Goal: Task Accomplishment & Management: Complete application form

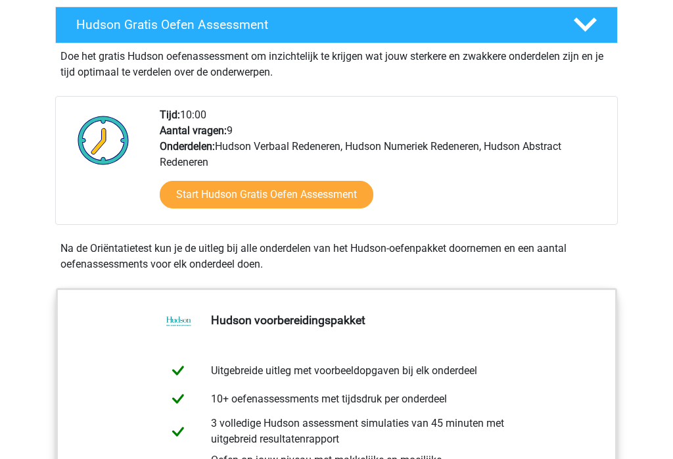
scroll to position [237, 0]
click at [203, 186] on link "Start Hudson Gratis Oefen Assessment" at bounding box center [267, 195] width 214 height 28
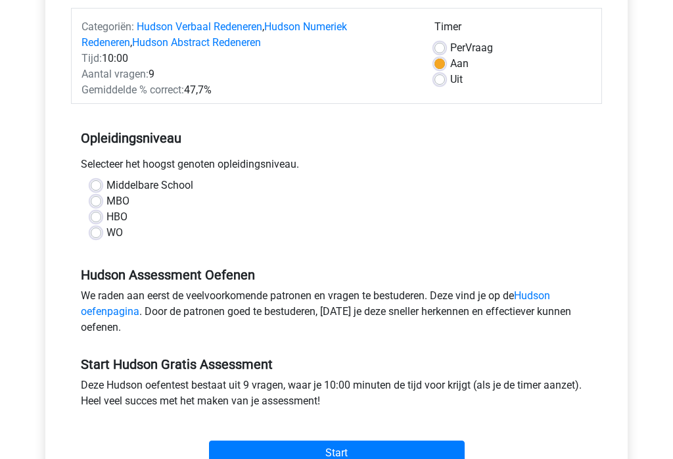
scroll to position [171, 0]
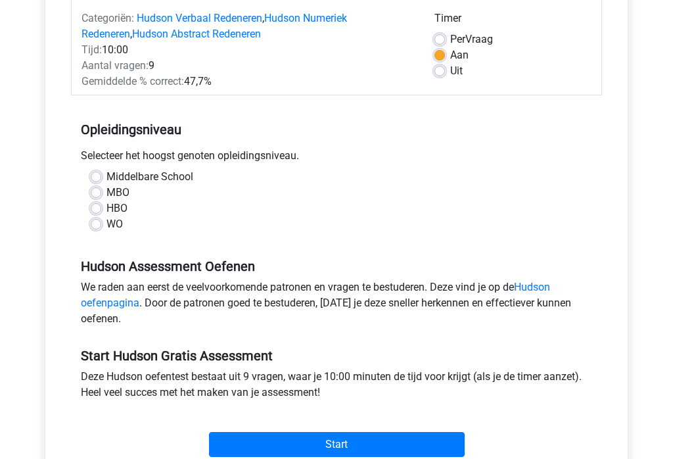
click at [103, 175] on div "Middelbare School" at bounding box center [336, 178] width 491 height 16
click at [106, 177] on label "Middelbare School" at bounding box center [149, 178] width 87 height 16
click at [92, 177] on input "Middelbare School" at bounding box center [96, 176] width 11 height 13
radio input "true"
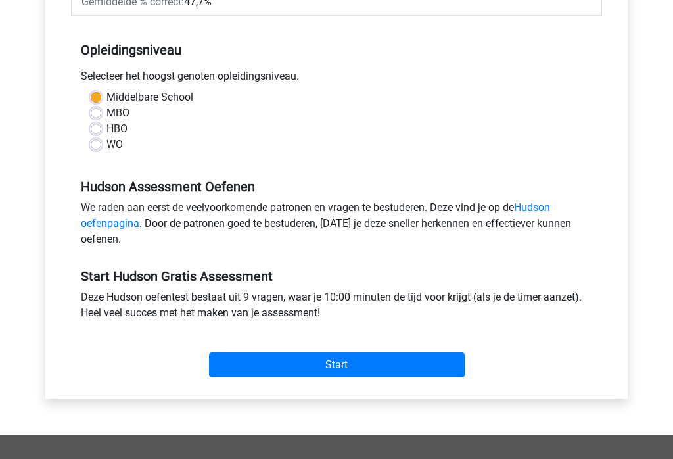
scroll to position [261, 0]
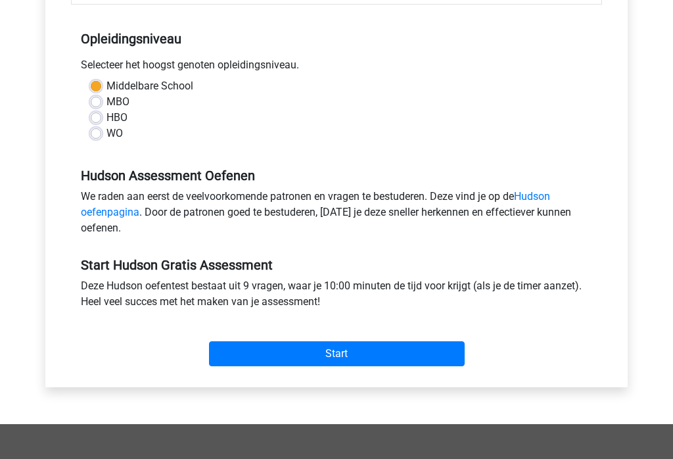
click at [247, 352] on input "Start" at bounding box center [337, 354] width 256 height 25
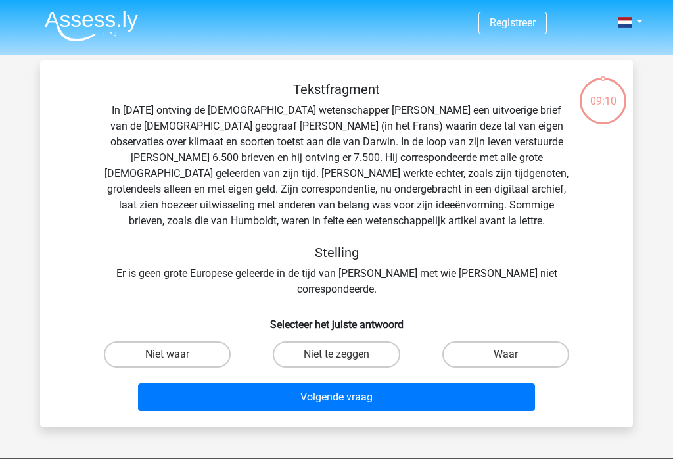
click at [365, 341] on label "Niet te zeggen" at bounding box center [336, 354] width 127 height 26
click at [345, 354] on input "Niet te zeggen" at bounding box center [340, 358] width 9 height 9
radio input "true"
click at [392, 383] on button "Volgende vraag" at bounding box center [337, 397] width 398 height 28
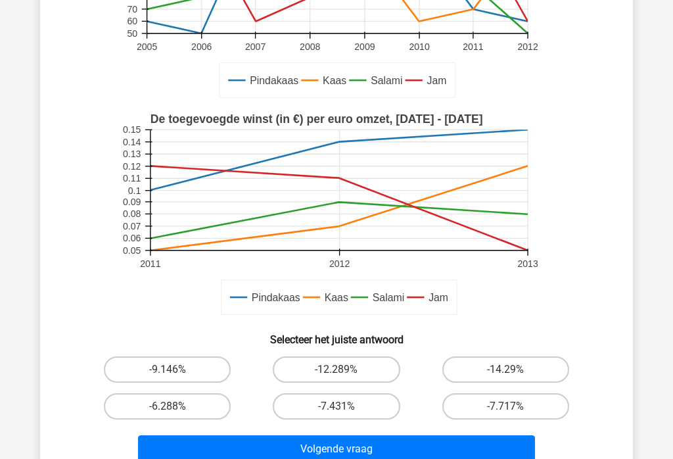
scroll to position [232, 0]
click at [530, 370] on label "-14.29%" at bounding box center [505, 369] width 127 height 26
click at [514, 370] on input "-14.29%" at bounding box center [509, 373] width 9 height 9
radio input "true"
click at [436, 449] on button "Volgende vraag" at bounding box center [337, 449] width 398 height 28
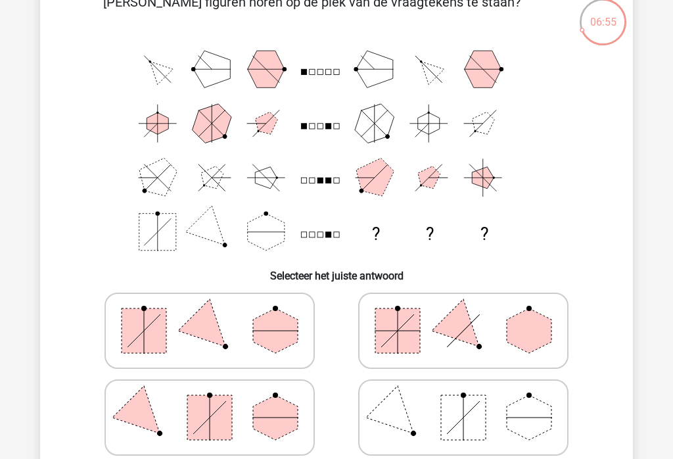
scroll to position [78, 0]
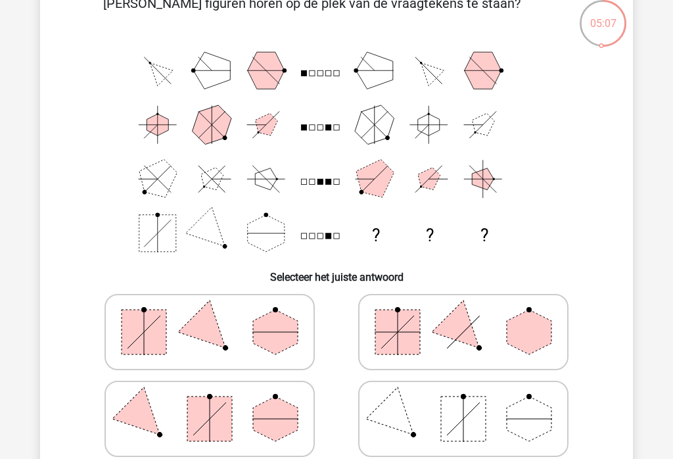
click at [468, 420] on rect at bounding box center [463, 418] width 45 height 45
click at [468, 402] on input "radio" at bounding box center [467, 398] width 9 height 9
radio input "true"
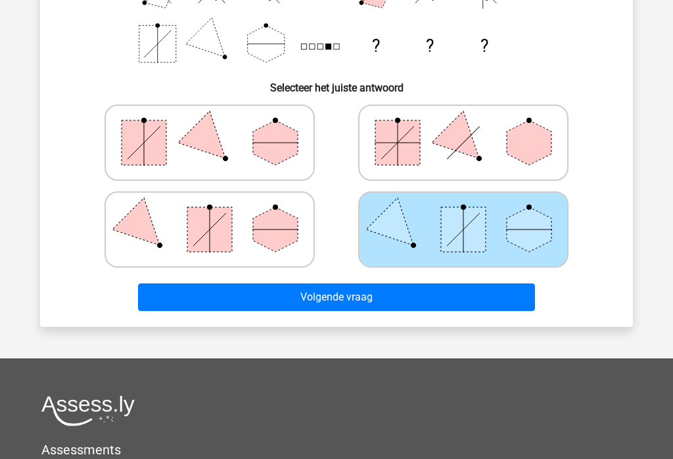
click at [394, 294] on button "Volgende vraag" at bounding box center [337, 297] width 398 height 28
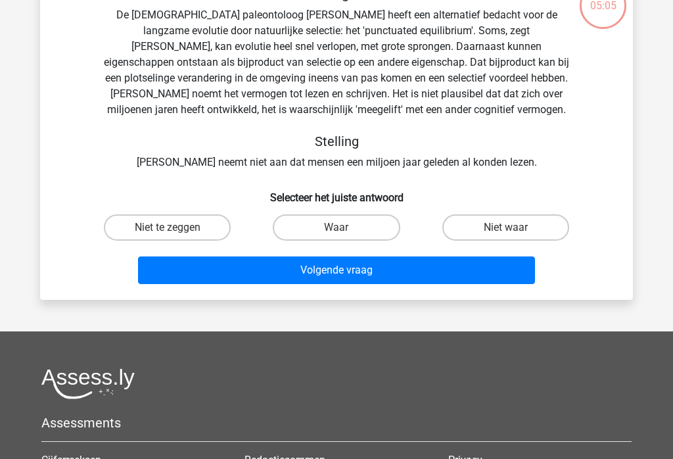
scroll to position [60, 0]
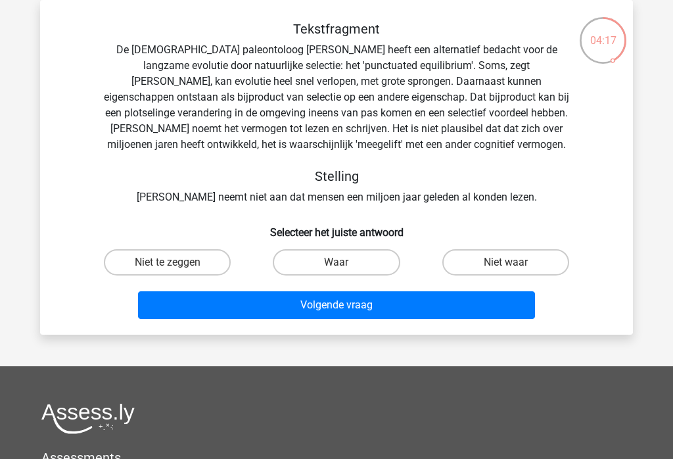
click at [495, 265] on label "Niet waar" at bounding box center [505, 262] width 127 height 26
click at [505, 265] on input "Niet waar" at bounding box center [509, 266] width 9 height 9
radio input "true"
click at [436, 302] on button "Volgende vraag" at bounding box center [337, 305] width 398 height 28
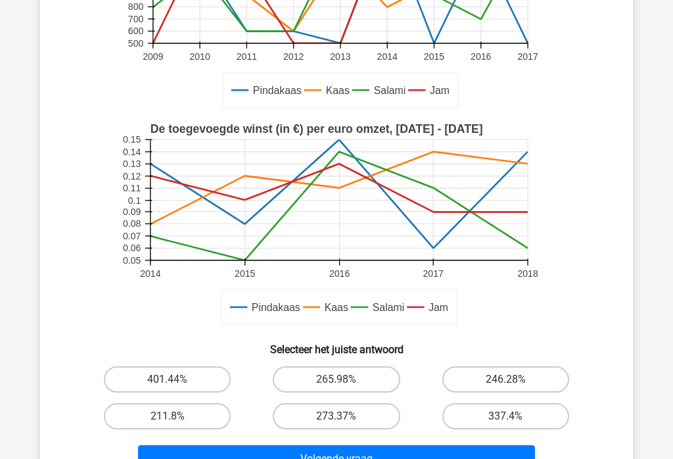
scroll to position [267, 0]
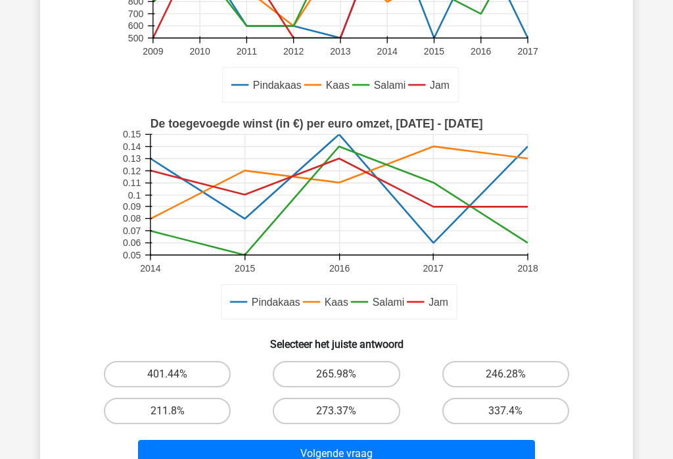
click at [181, 415] on label "211.8%" at bounding box center [167, 411] width 127 height 26
click at [176, 415] on input "211.8%" at bounding box center [172, 415] width 9 height 9
radio input "true"
click at [369, 458] on button "Volgende vraag" at bounding box center [337, 454] width 398 height 28
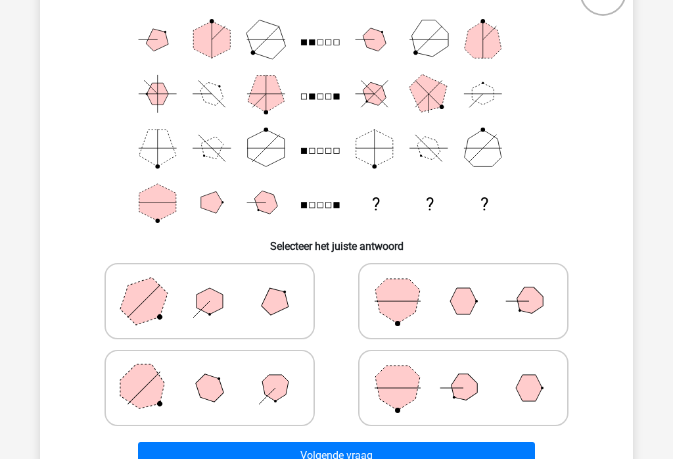
scroll to position [107, 0]
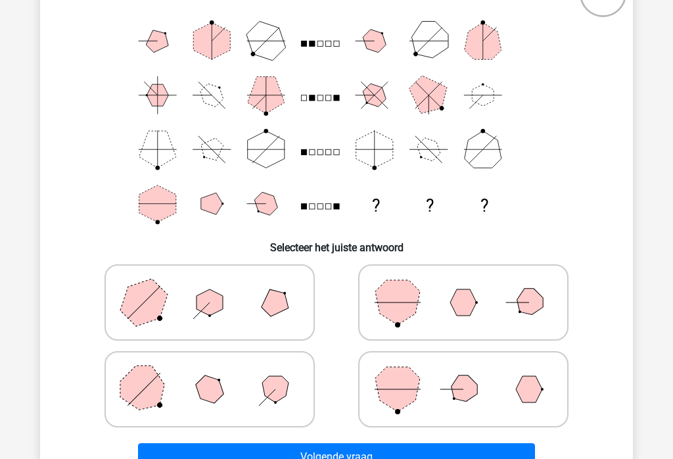
click at [227, 302] on icon at bounding box center [209, 302] width 197 height 66
click at [218, 286] on input "radio" at bounding box center [214, 281] width 9 height 9
radio input "true"
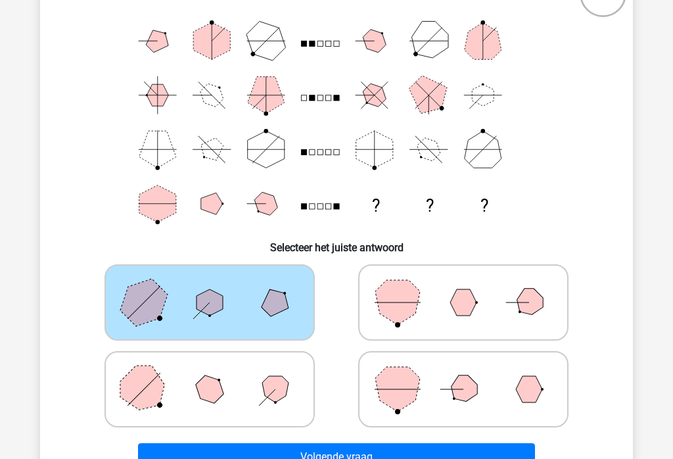
click at [397, 452] on button "Volgende vraag" at bounding box center [337, 457] width 398 height 28
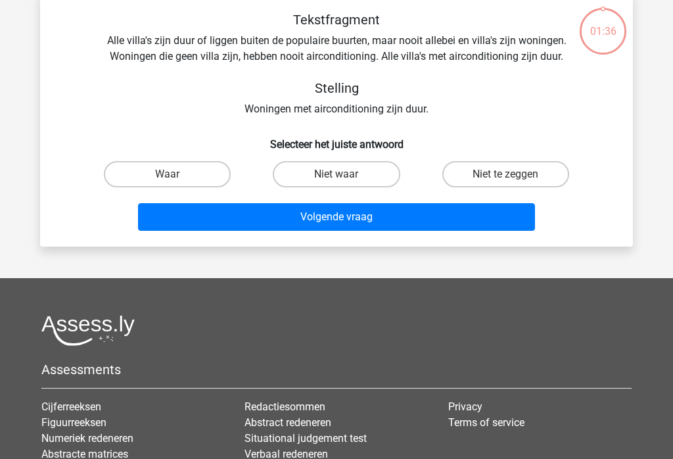
scroll to position [60, 0]
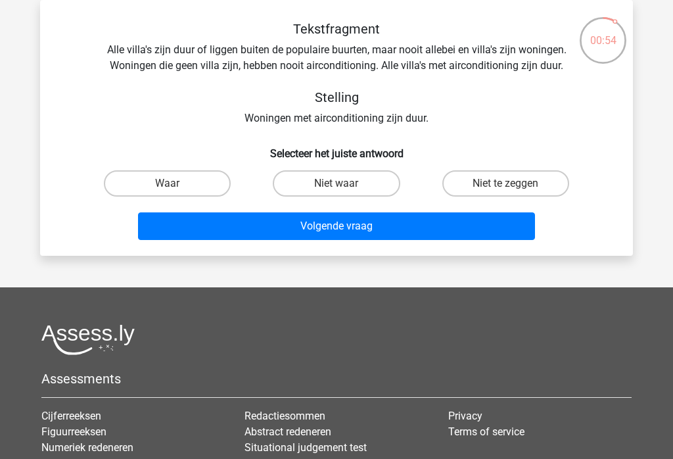
click at [357, 184] on label "Niet waar" at bounding box center [336, 183] width 127 height 26
click at [345, 184] on input "Niet waar" at bounding box center [340, 187] width 9 height 9
radio input "true"
click at [381, 231] on button "Volgende vraag" at bounding box center [337, 226] width 398 height 28
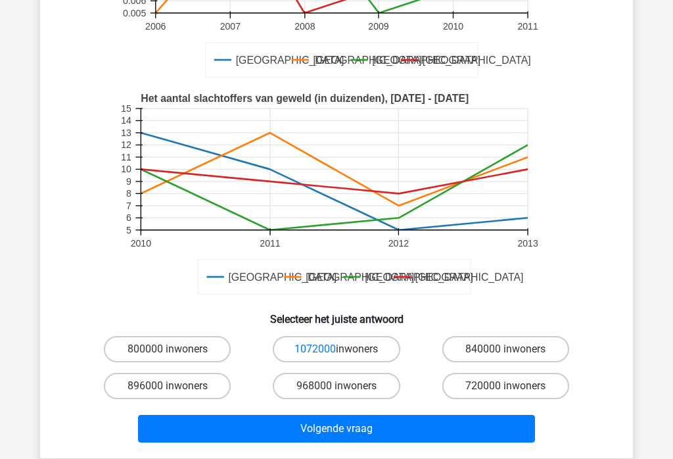
scroll to position [252, 0]
click at [528, 392] on label "720000 inwoners" at bounding box center [505, 386] width 127 height 26
click at [514, 392] on input "720000 inwoners" at bounding box center [509, 390] width 9 height 9
radio input "true"
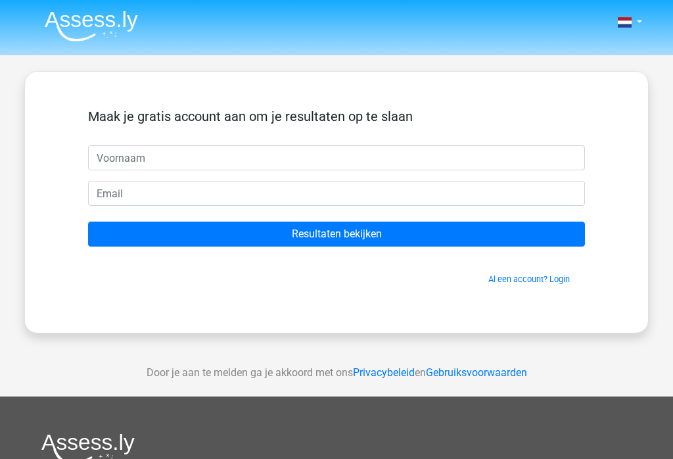
click at [335, 155] on input "text" at bounding box center [336, 157] width 497 height 25
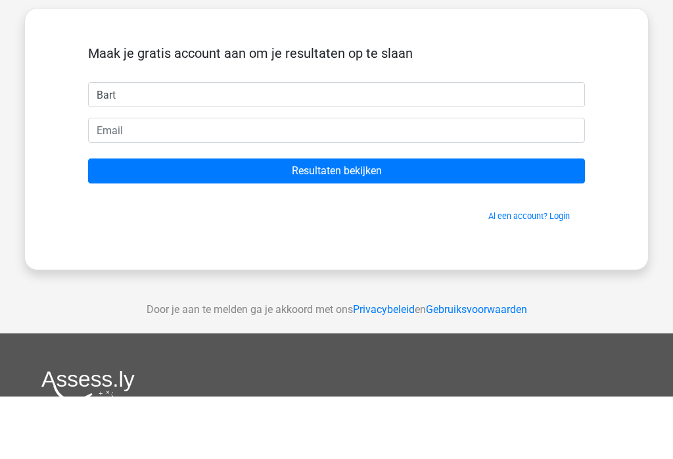
type input "Bart"
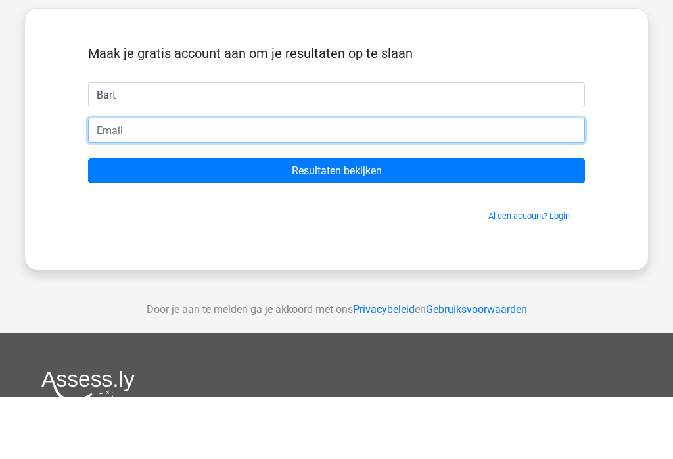
click at [152, 181] on input "email" at bounding box center [336, 193] width 497 height 25
type input "info@almacen-store.be"
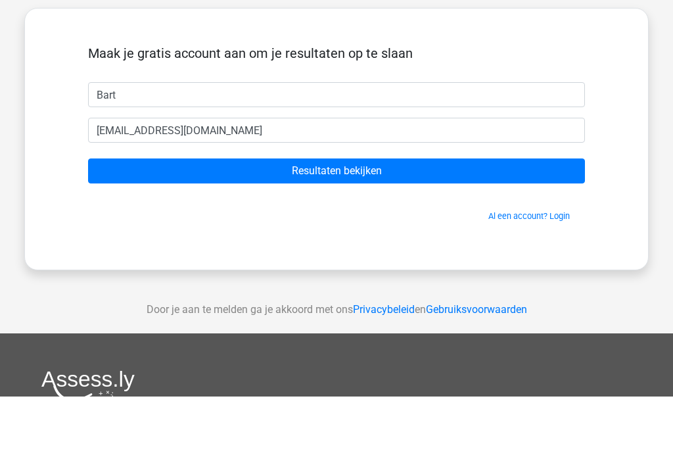
click at [378, 221] on input "Resultaten bekijken" at bounding box center [336, 233] width 497 height 25
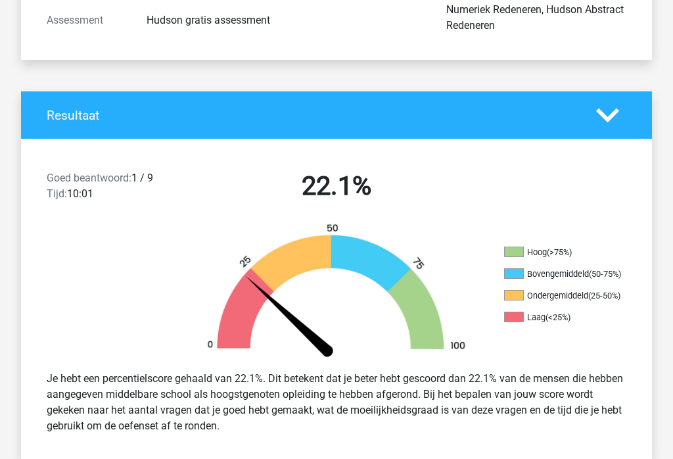
scroll to position [200, 0]
click at [65, 177] on span "Goed beantwoord:" at bounding box center [89, 177] width 85 height 12
click at [136, 172] on div "Goed beantwoord: 1 / 9 Tijd: 10:01" at bounding box center [112, 188] width 150 height 37
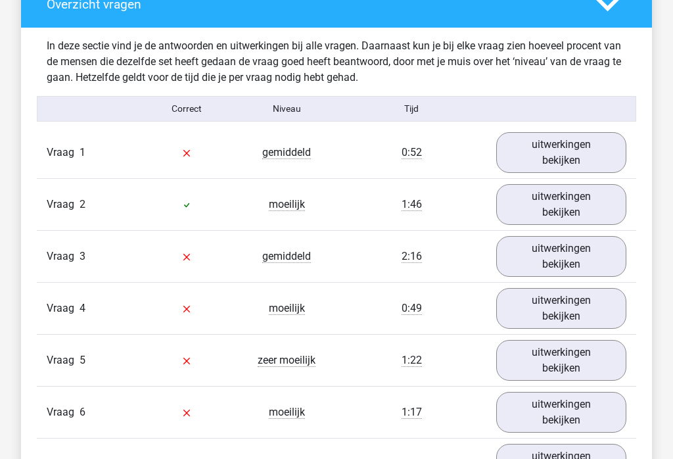
scroll to position [1320, 0]
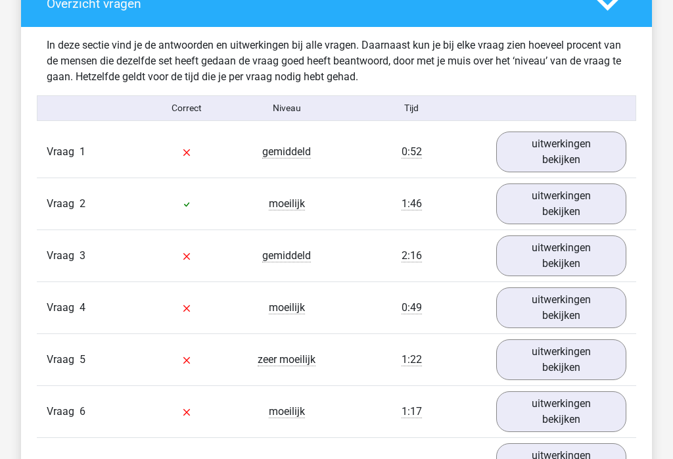
click at [583, 148] on link "uitwerkingen bekijken" at bounding box center [561, 152] width 130 height 41
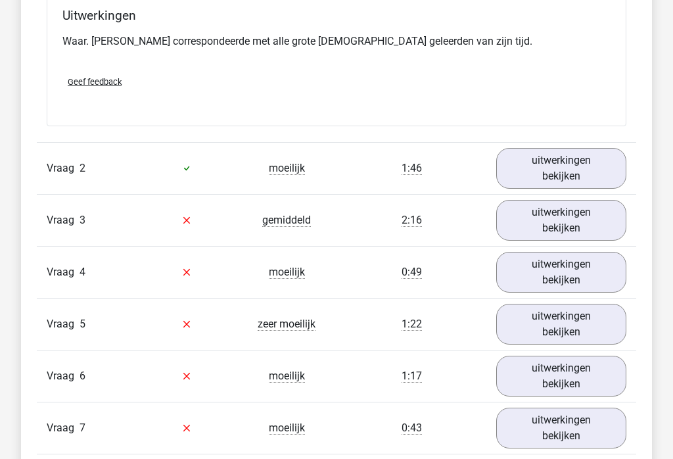
scroll to position [1775, 0]
click at [593, 148] on link "uitwerkingen bekijken" at bounding box center [561, 168] width 130 height 41
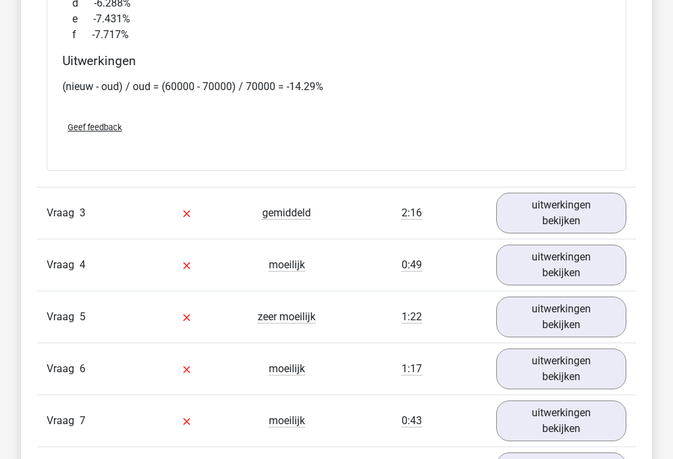
click at [599, 205] on link "uitwerkingen bekijken" at bounding box center [561, 213] width 130 height 41
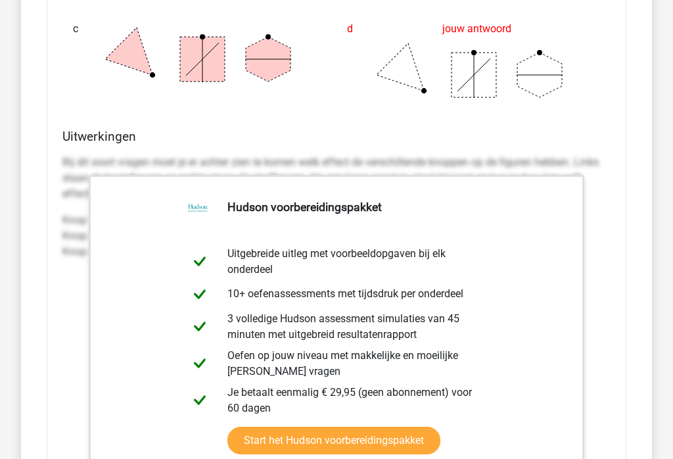
scroll to position [3133, 0]
click at [616, 187] on div "Welke figuren horen op de plek van de vraagtekens te staan? ? ? ? a goed b c d …" at bounding box center [336, 118] width 579 height 971
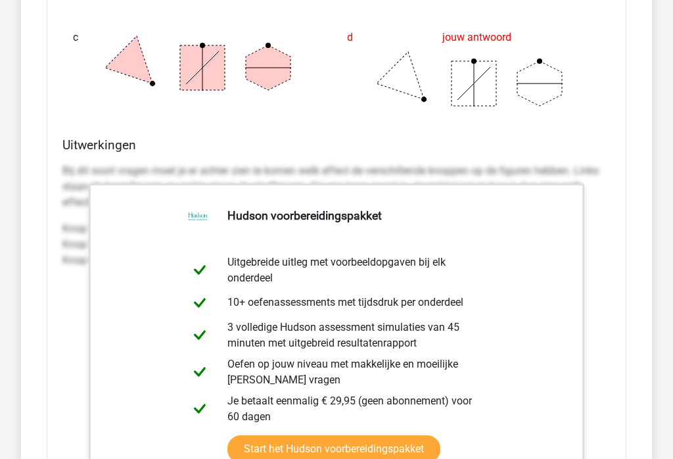
scroll to position [3127, 0]
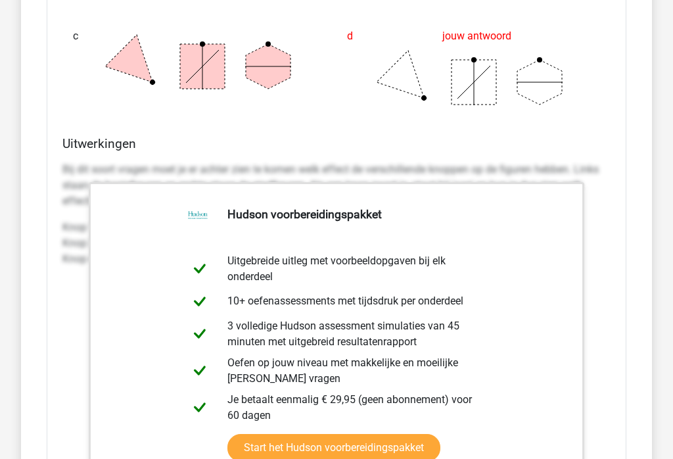
click at [440, 434] on link "Start het Hudson voorbereidingspakket" at bounding box center [333, 448] width 213 height 28
